Goal: Unclear

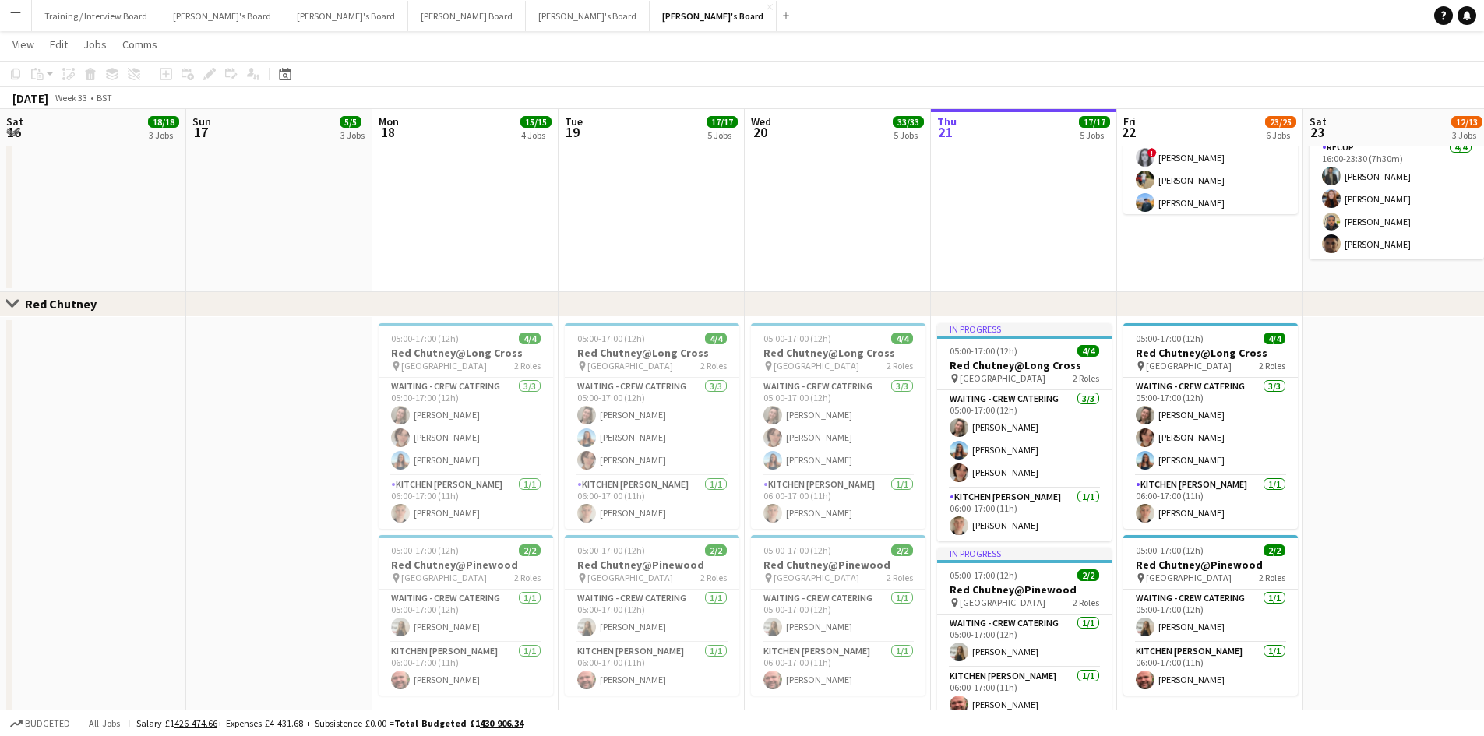
scroll to position [65, 0]
